Goal: Task Accomplishment & Management: Manage account settings

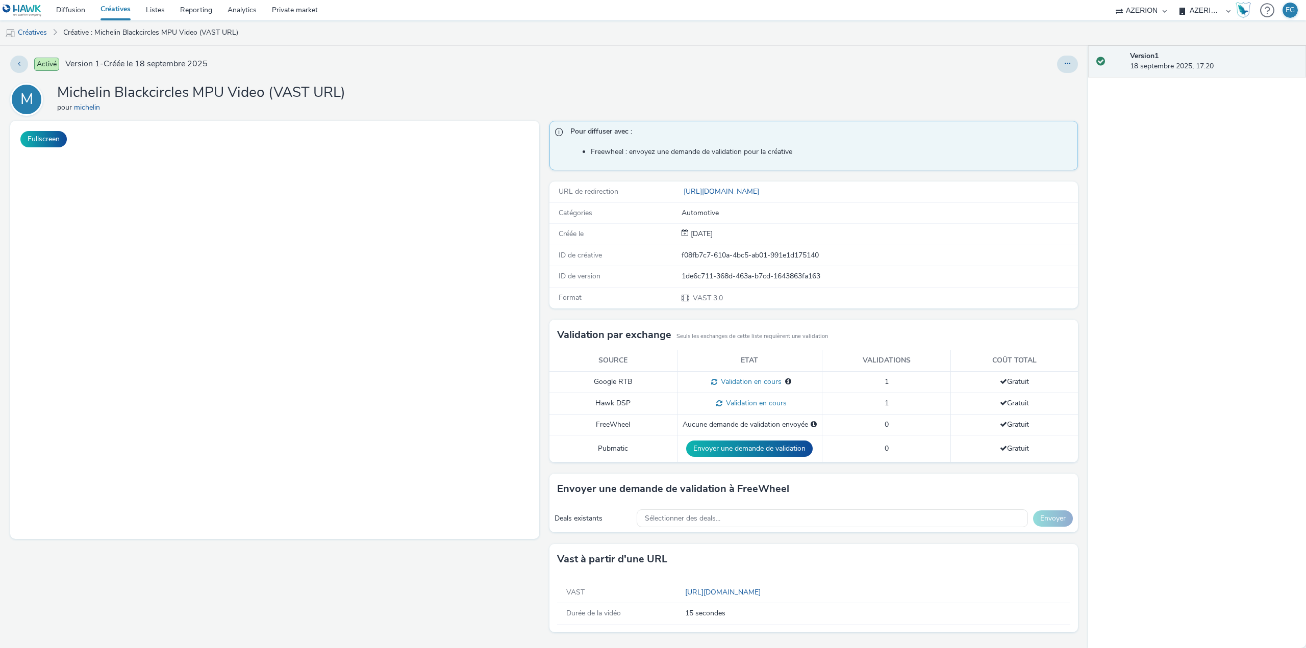
select select "79162ed7-0017-4339-93b0-3399b708648f"
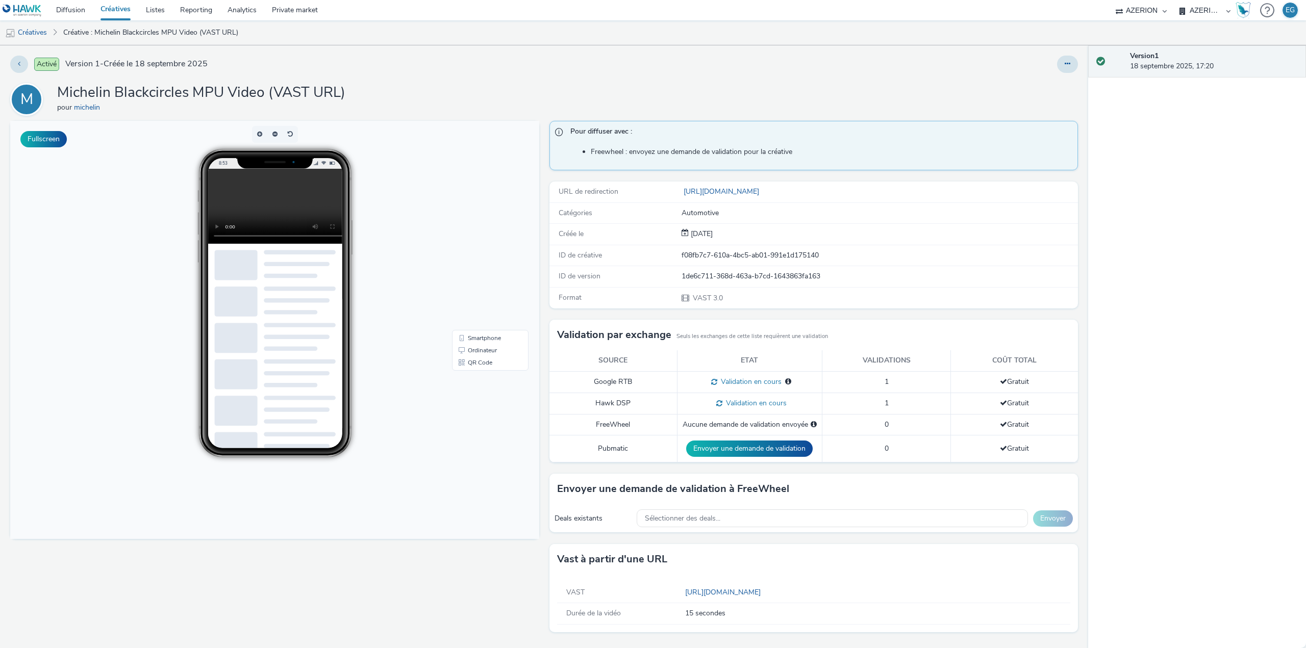
click at [119, 9] on link "Créatives" at bounding box center [115, 10] width 45 height 20
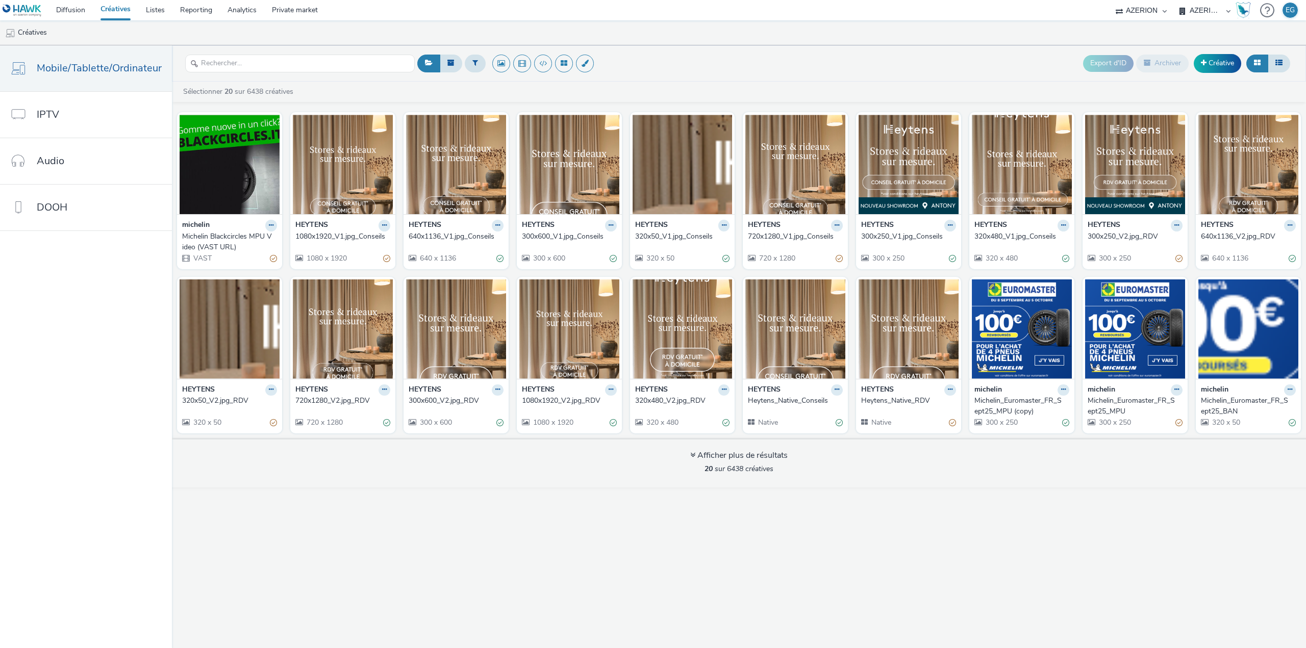
click at [213, 239] on div "Michelin Blackcircles MPU Video (VAST URL)" at bounding box center [227, 242] width 91 height 21
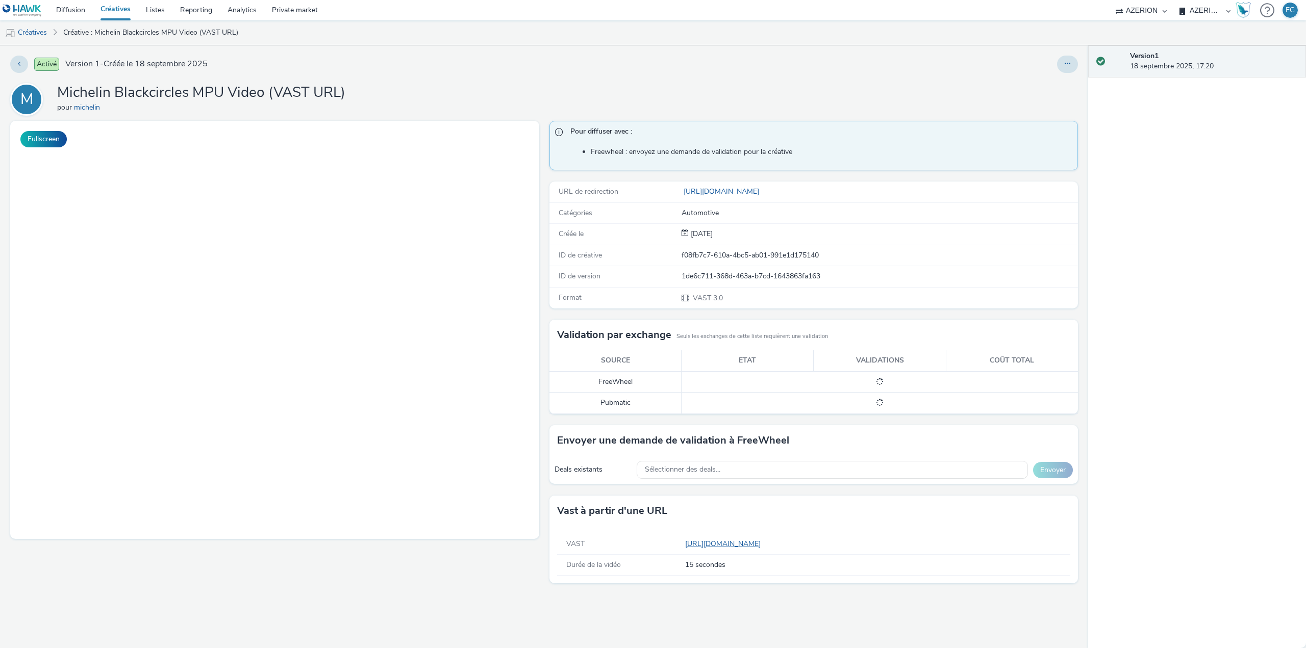
click at [764, 544] on link "[URL][DOMAIN_NAME]" at bounding box center [725, 544] width 80 height 10
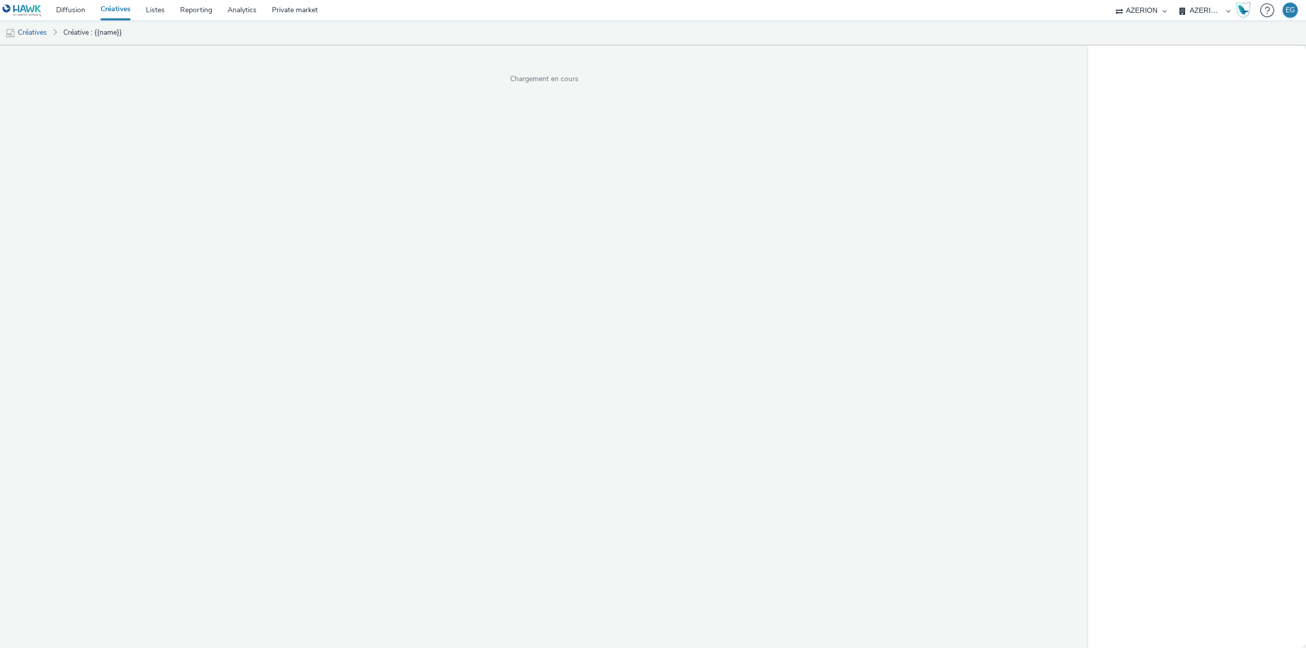
select select "79162ed7-0017-4339-93b0-3399b708648f"
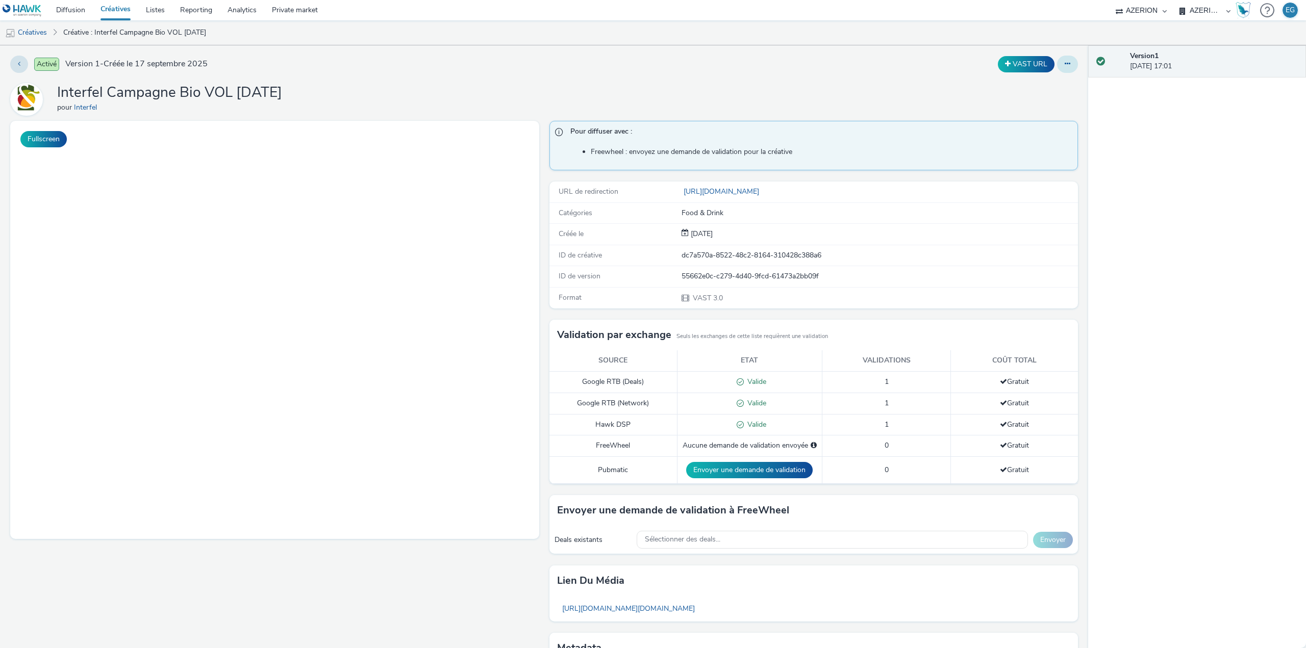
click at [1064, 61] on icon at bounding box center [1067, 63] width 6 height 7
click at [1020, 85] on link "Modifier" at bounding box center [1039, 84] width 76 height 20
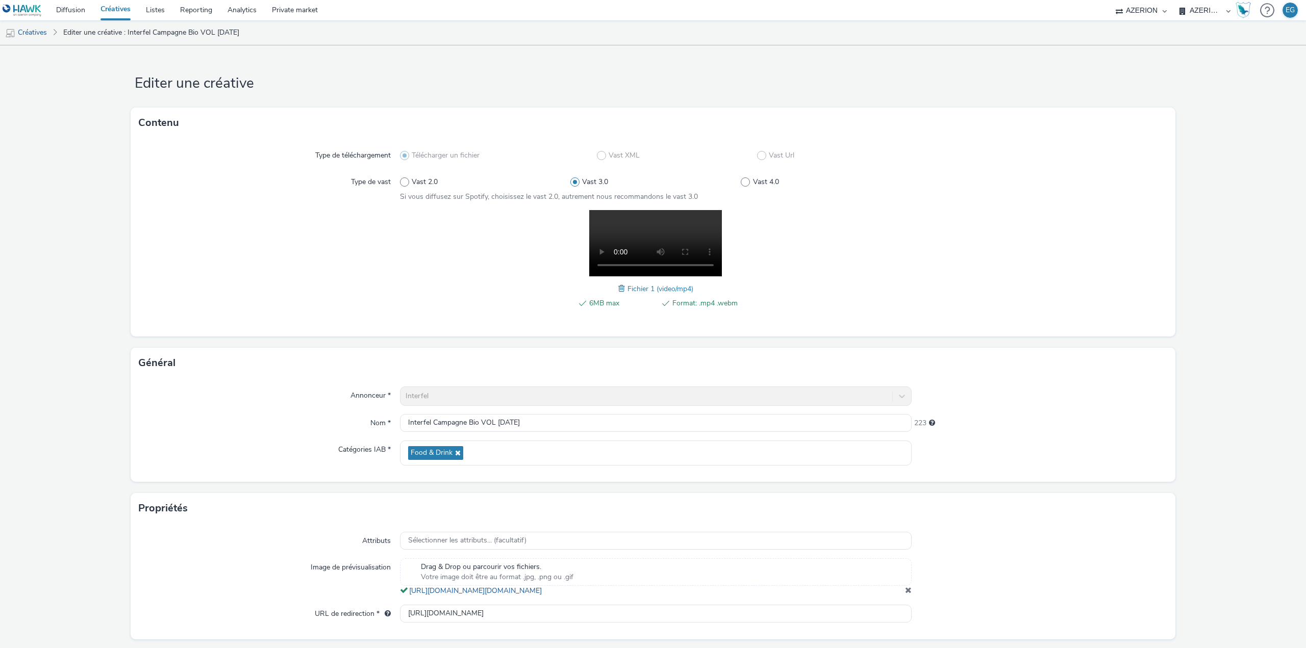
drag, startPoint x: 356, startPoint y: 232, endPoint x: 343, endPoint y: 390, distance: 158.1
click at [356, 232] on div at bounding box center [269, 265] width 261 height 110
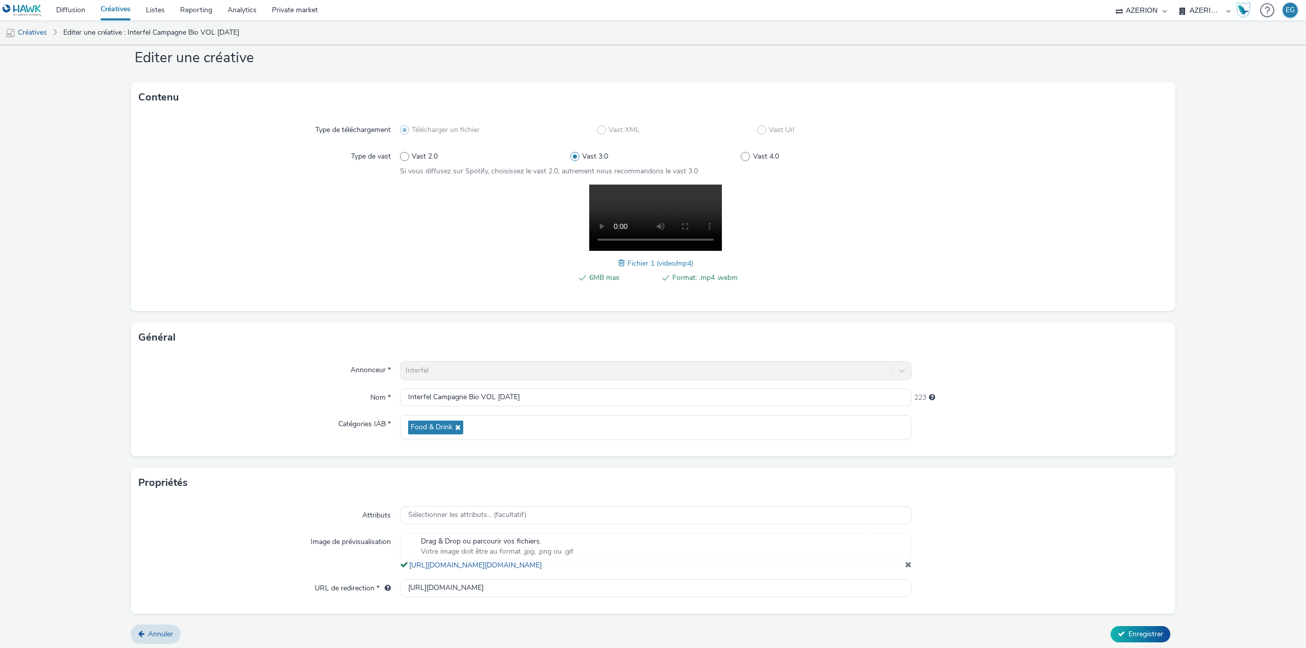
scroll to position [39, 0]
click at [448, 588] on input "https://www.interfel.com/" at bounding box center [655, 585] width 511 height 18
paste input "actualites/campagne/campagne-bio?utm_source=vol&utm_medium=video&utm_campaign=b…"
type input "https://www.interfel.com/actualites/campagne/campagne-bio?utm_source=vol&utm_me…"
click at [1128, 634] on span "Enregistrer" at bounding box center [1145, 631] width 35 height 10
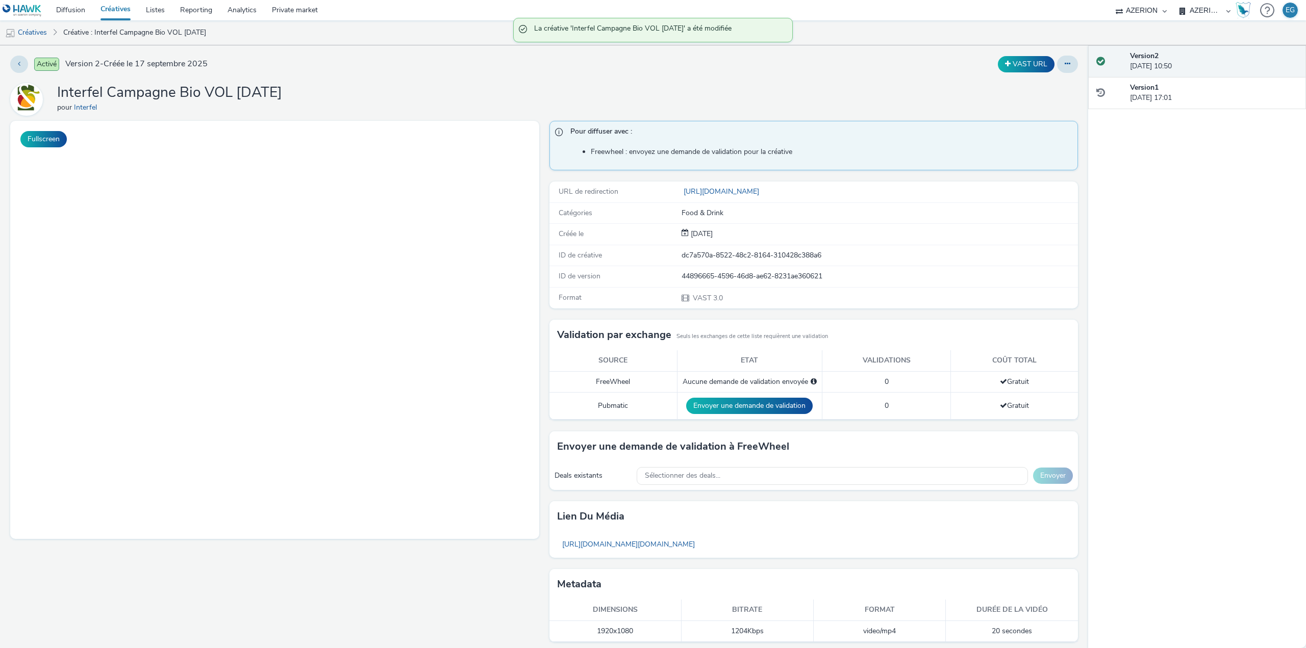
click at [1019, 60] on button "VAST URL" at bounding box center [1025, 64] width 57 height 16
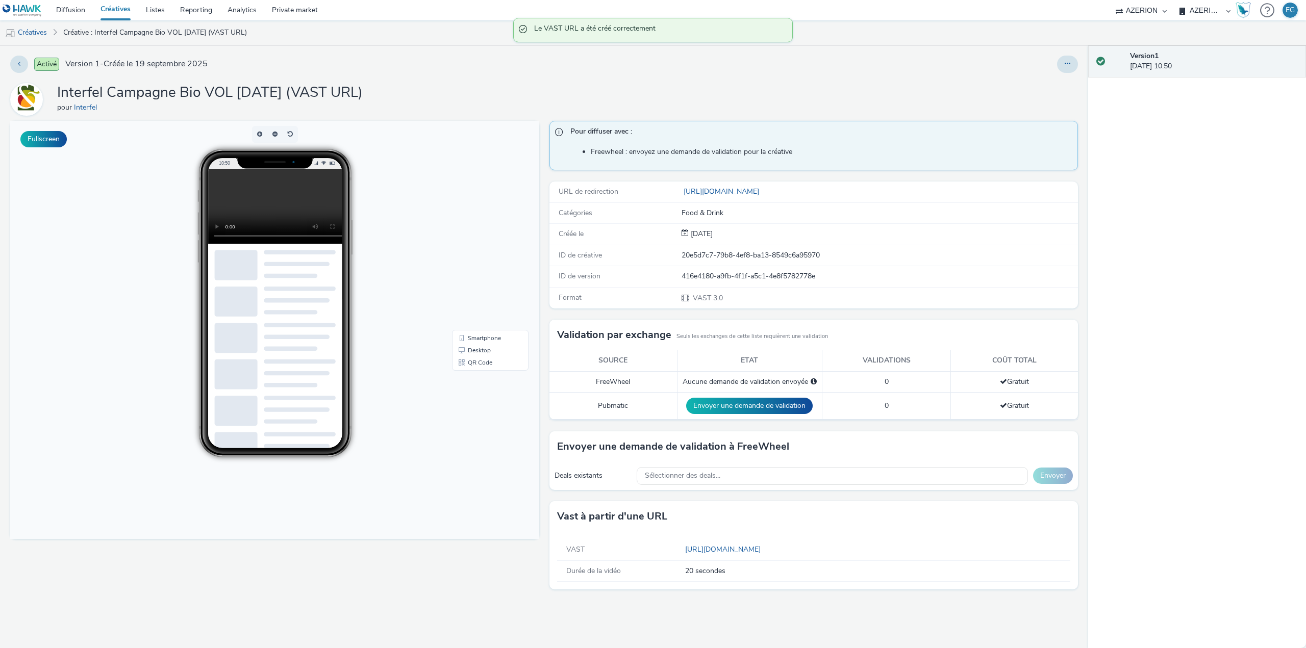
click at [532, 93] on div "Interfel Campagne Bio VOL sept25 (VAST URL) pour Interfel" at bounding box center [543, 99] width 1067 height 33
click at [76, 11] on link "Diffusion" at bounding box center [70, 10] width 44 height 20
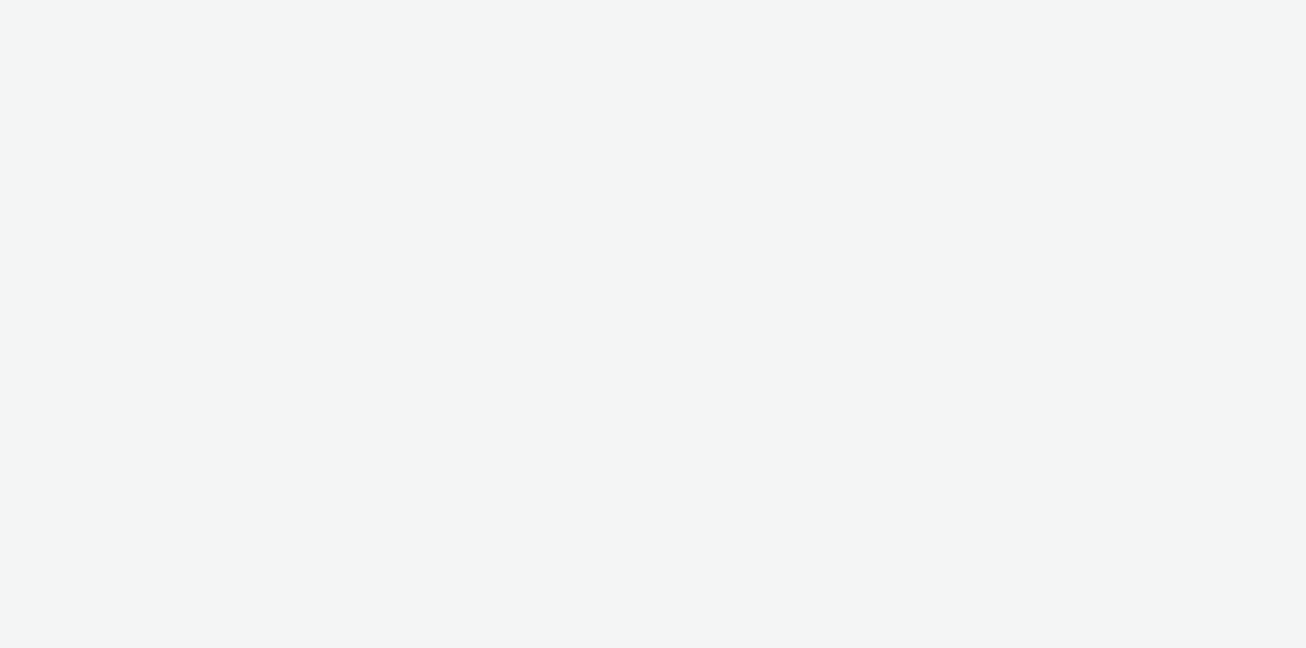
select select "79162ed7-0017-4339-93b0-3399b708648f"
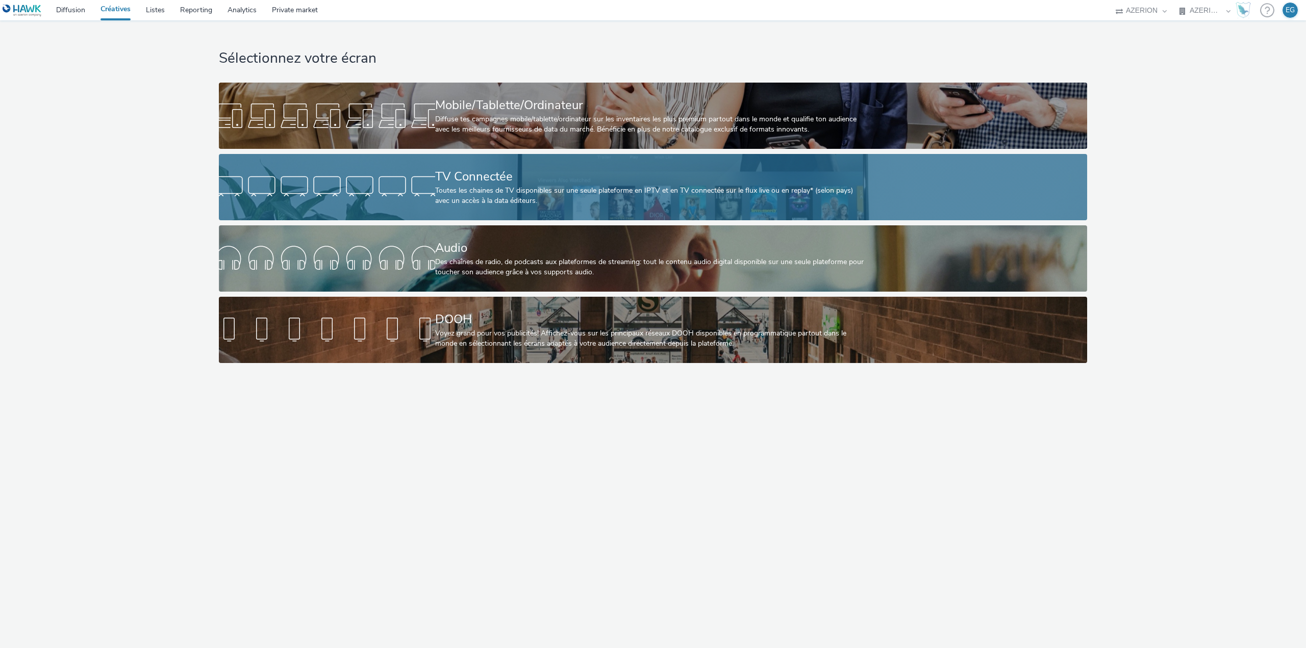
click at [446, 203] on div "Toutes les chaines de TV disponibles sur une seule plateforme en IPTV et en TV …" at bounding box center [651, 196] width 432 height 21
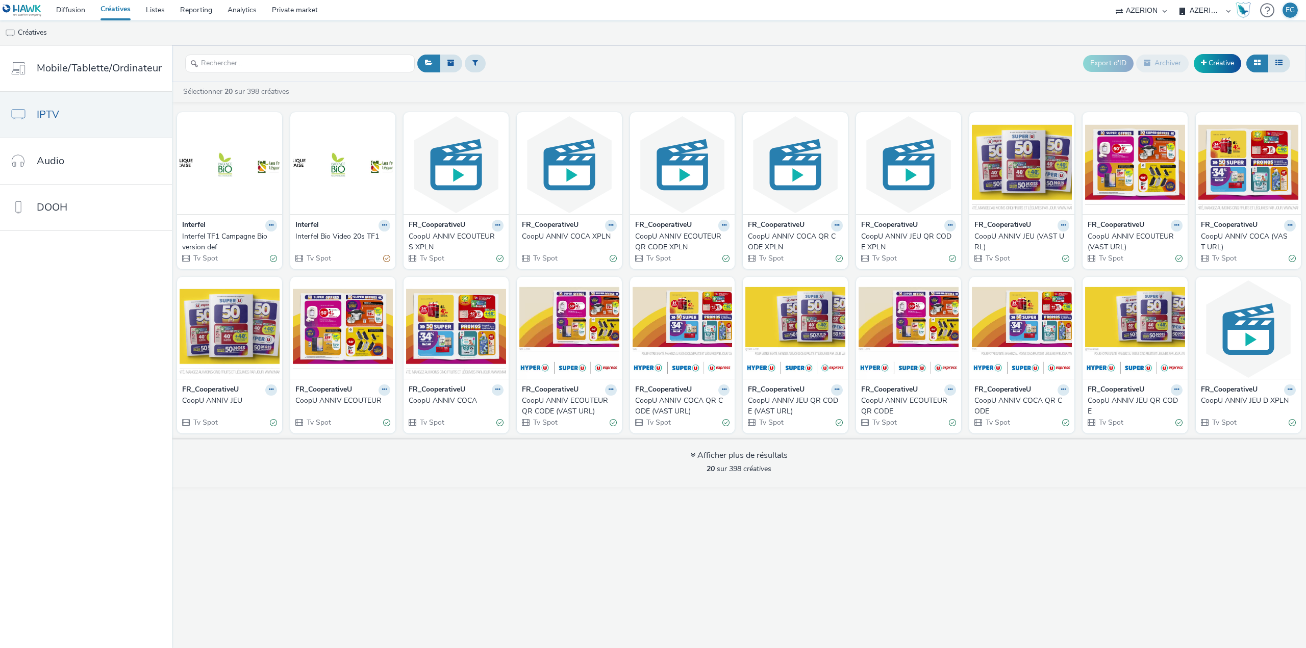
click at [229, 240] on div "Interfel TF1 Campagne Bio version def" at bounding box center [227, 242] width 91 height 21
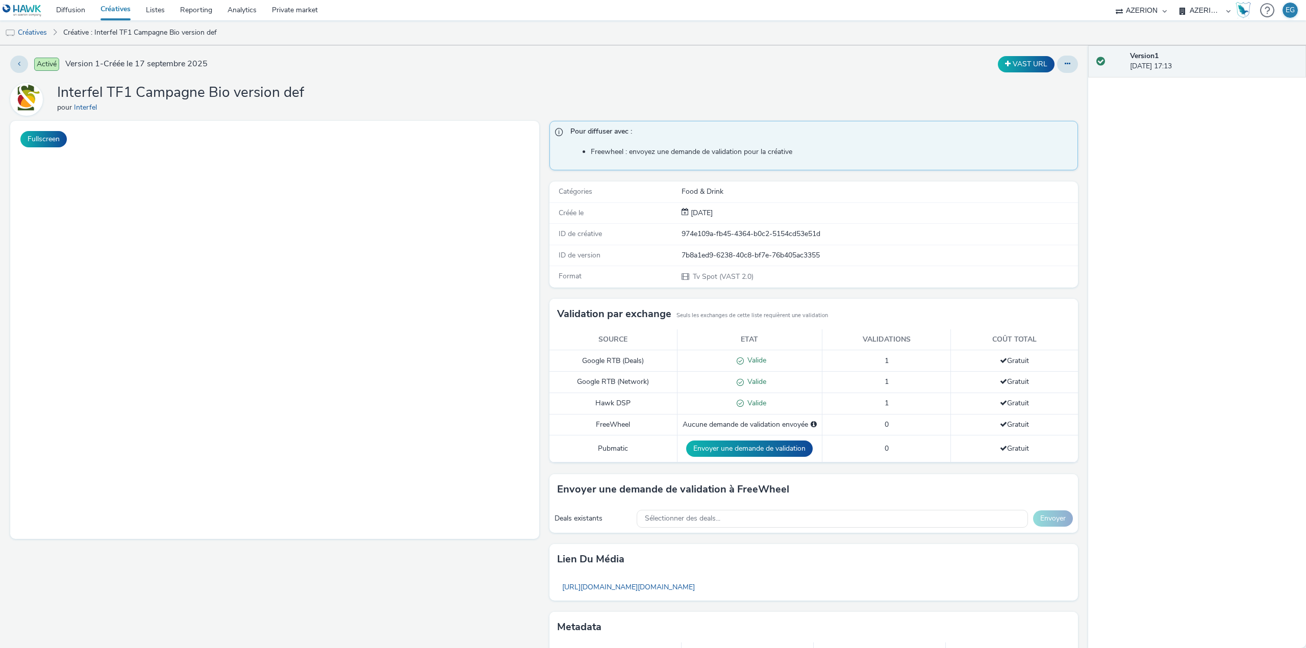
click at [1072, 64] on div "Activé Version 1 - Créée le 17 septembre 2025 VAST URL Interfel TF1 Campagne Bi…" at bounding box center [544, 346] width 1088 height 603
click at [1064, 66] on icon at bounding box center [1067, 63] width 6 height 7
click at [1012, 87] on link "Modifier" at bounding box center [1039, 84] width 76 height 20
